Goal: Information Seeking & Learning: Learn about a topic

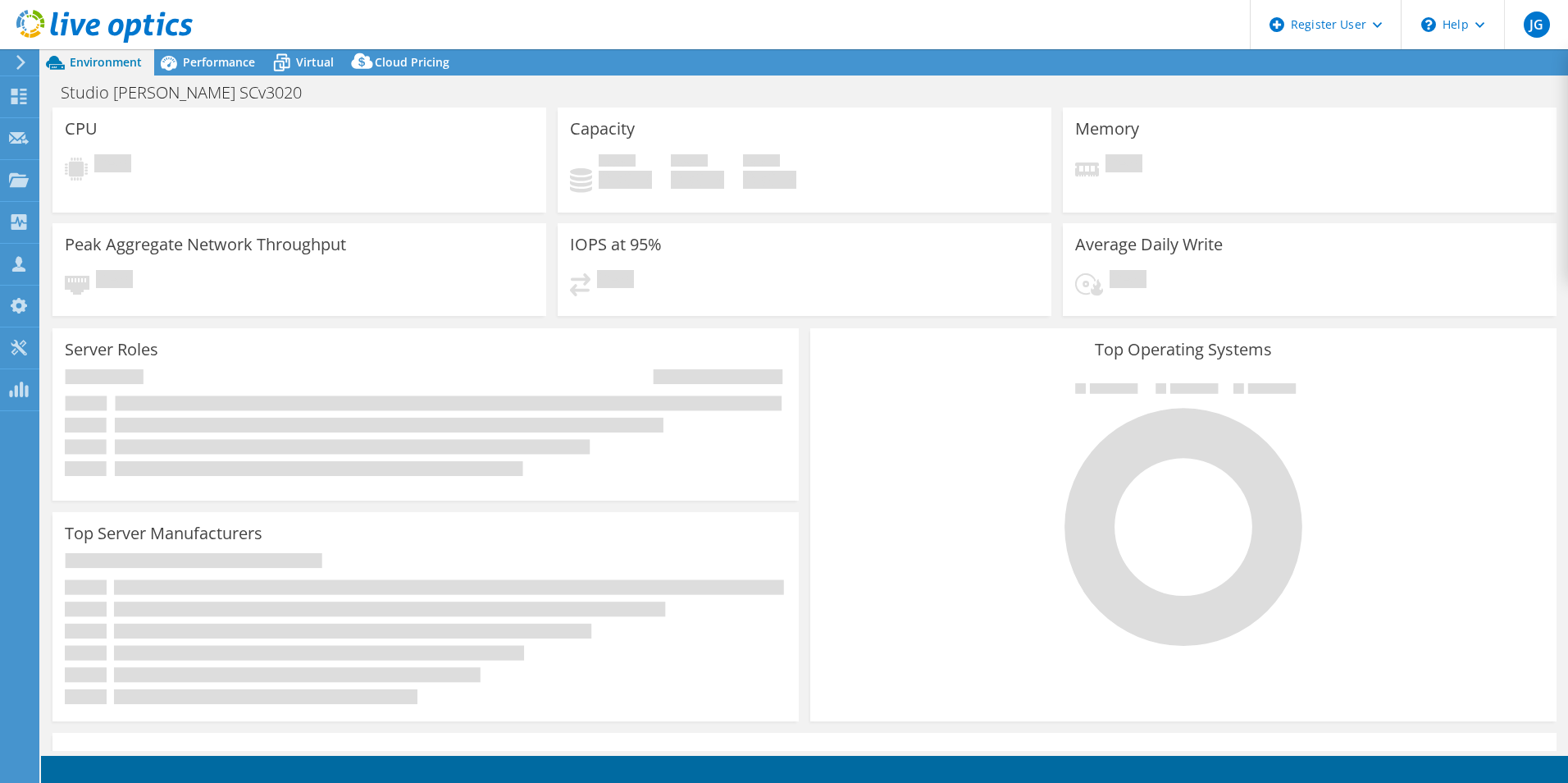
select select "USD"
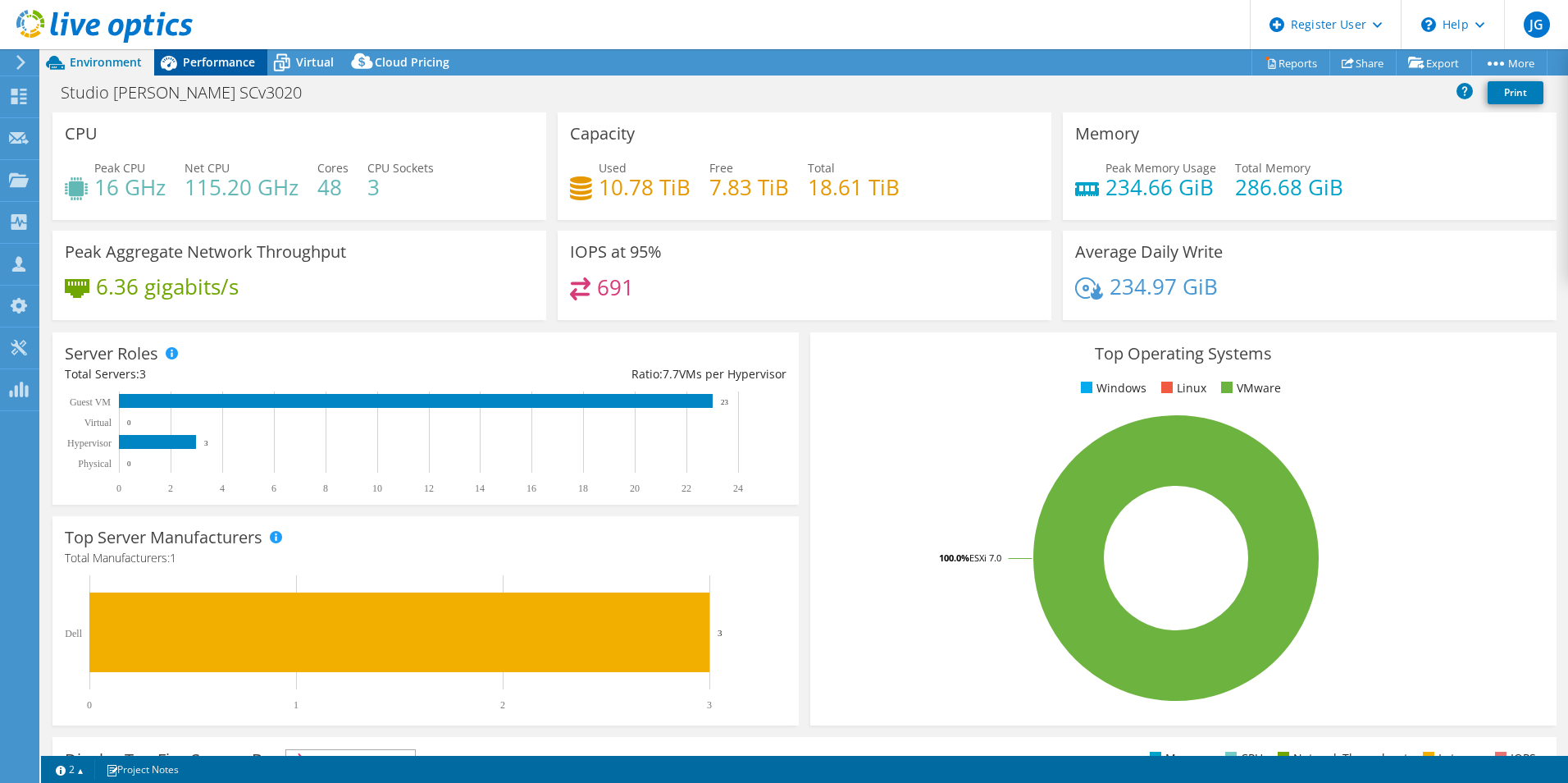
click at [229, 69] on span "Performance" at bounding box center [219, 62] width 72 height 15
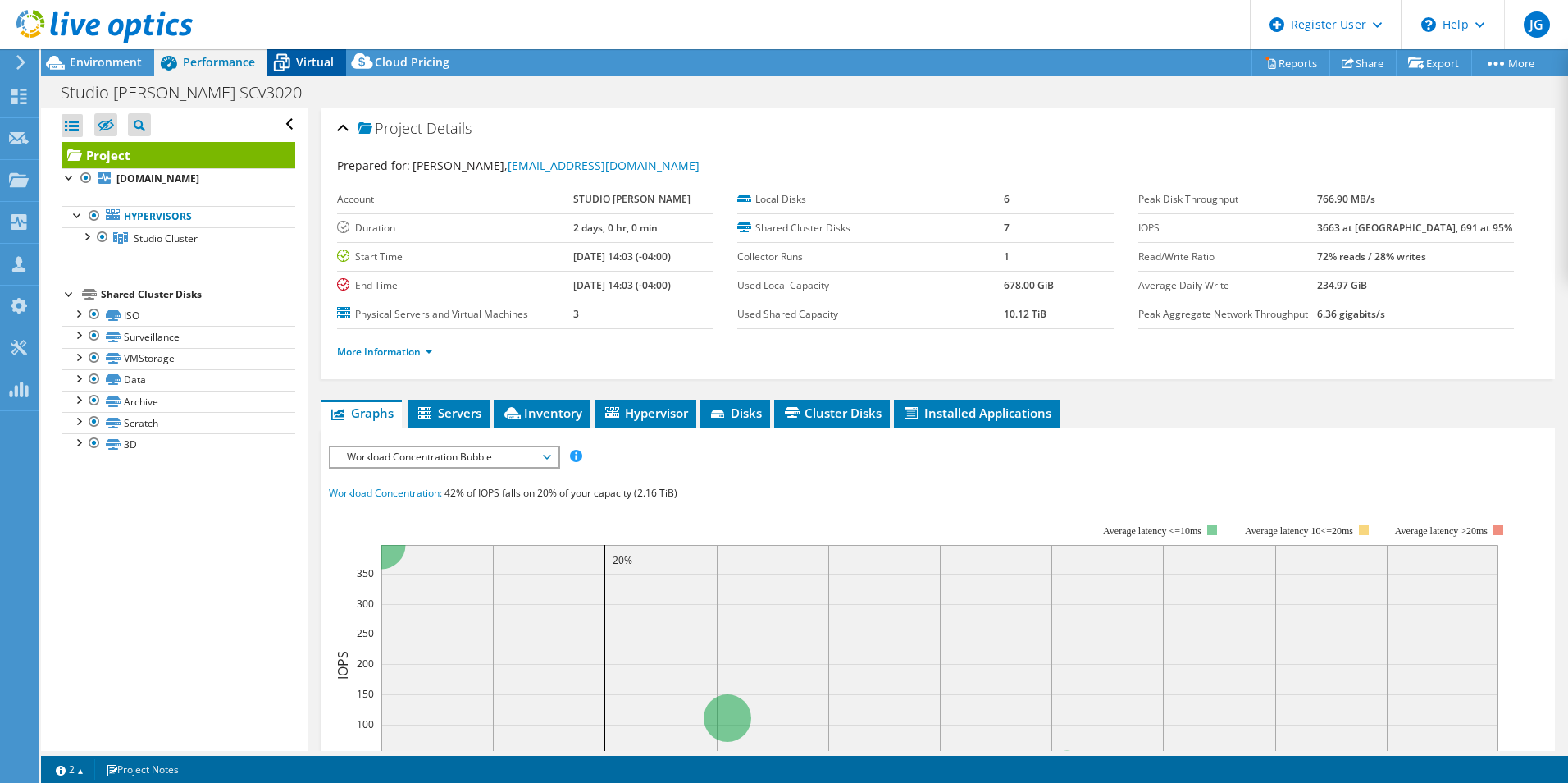
click at [302, 58] on span "Virtual" at bounding box center [315, 62] width 38 height 15
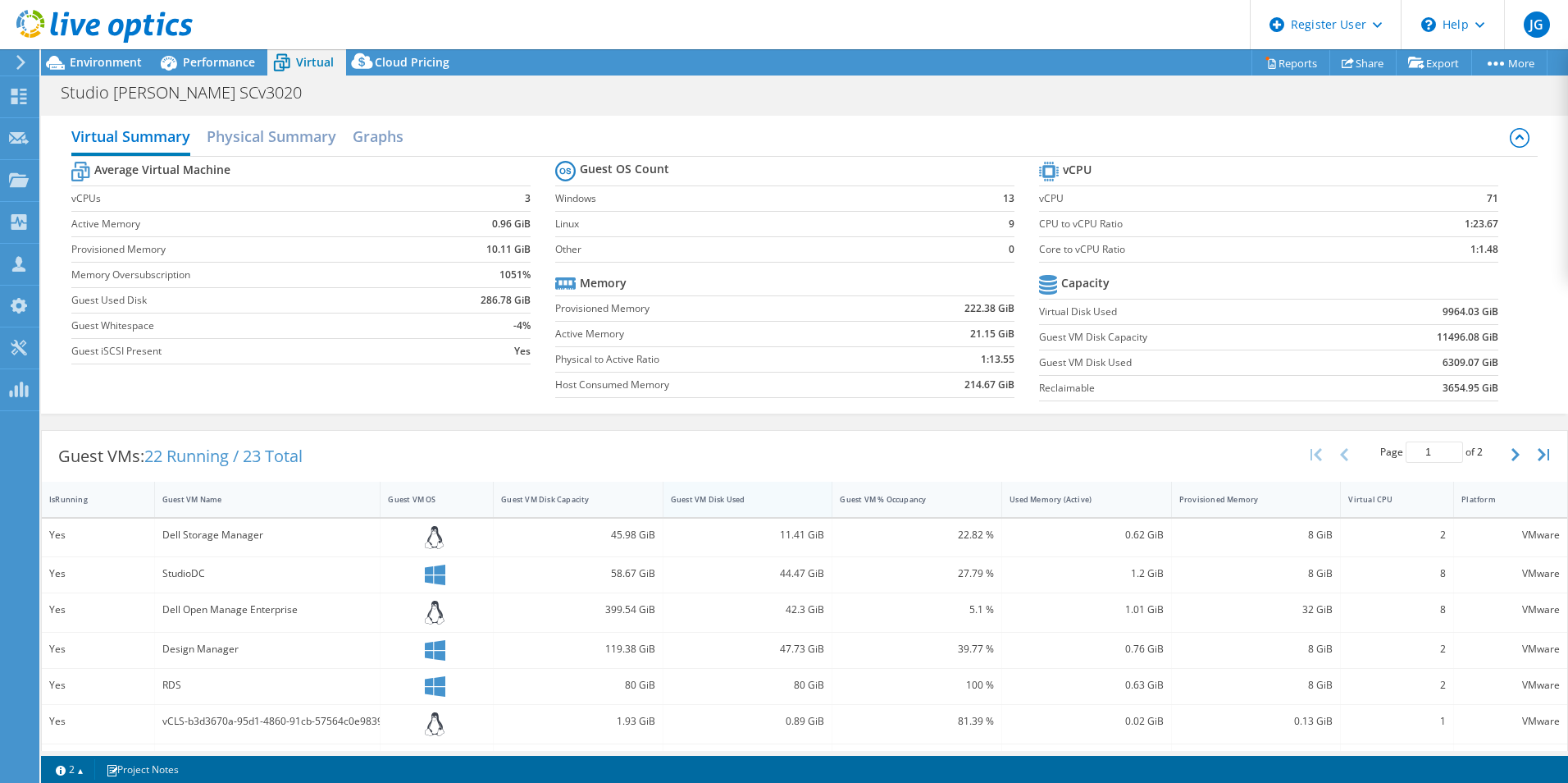
click at [746, 494] on div "Guest VM Disk Used" at bounding box center [738, 499] width 135 height 11
click at [111, 66] on span "Environment" at bounding box center [106, 62] width 72 height 15
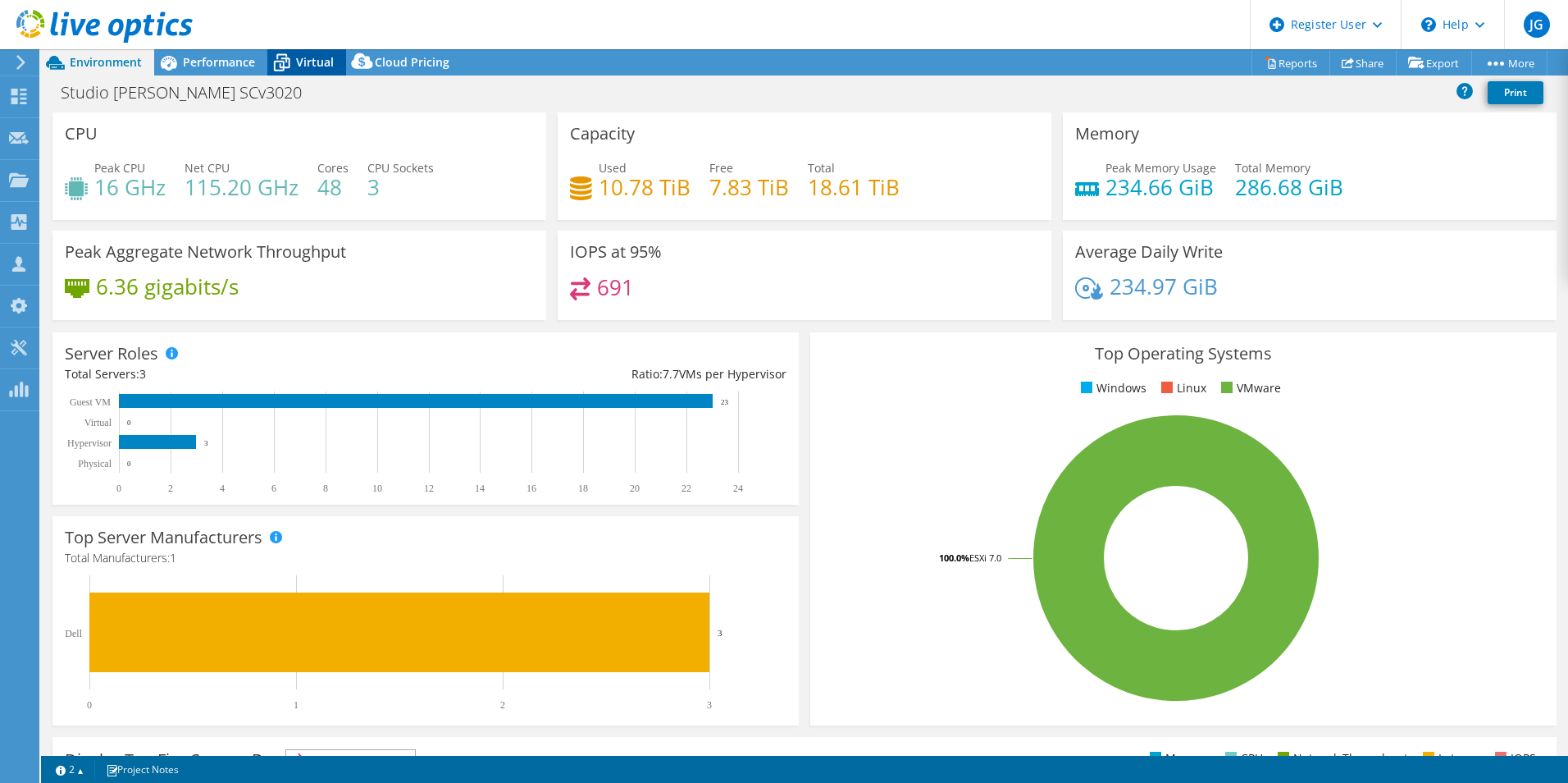
click at [298, 70] on div "Virtual" at bounding box center [306, 62] width 79 height 26
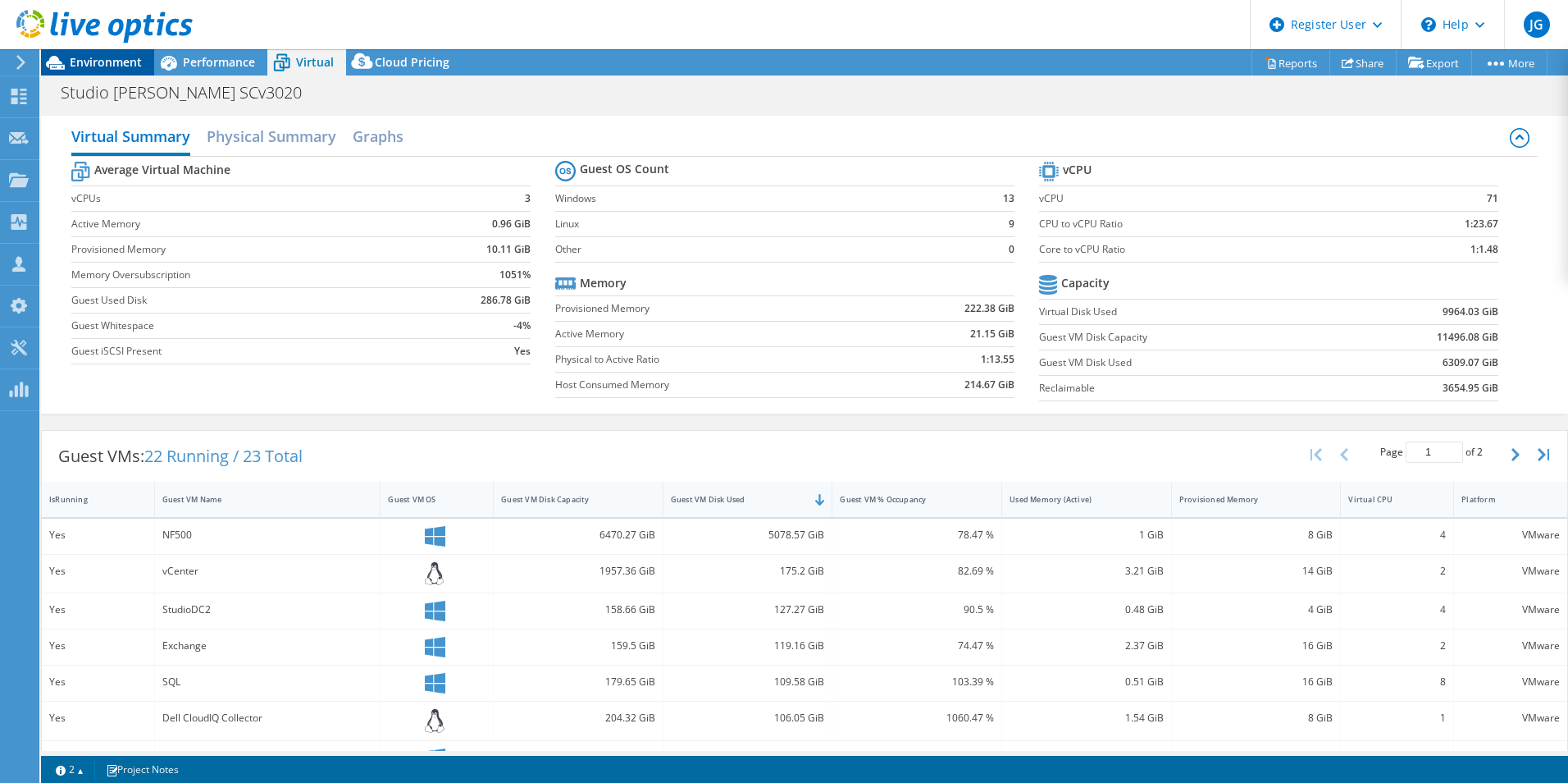
click at [113, 63] on span "Environment" at bounding box center [106, 62] width 72 height 15
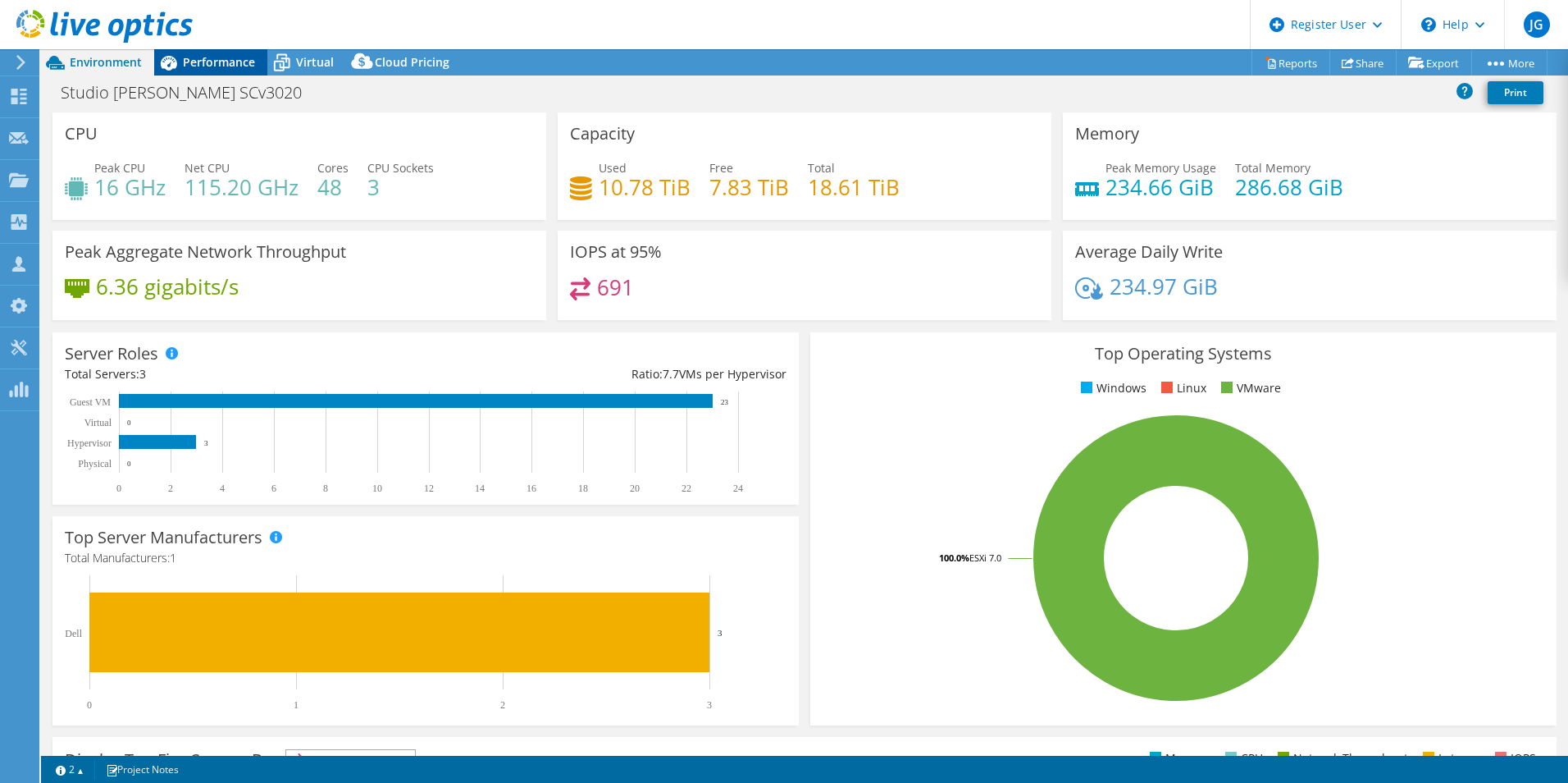
click at [238, 54] on span "Performance" at bounding box center [219, 62] width 72 height 15
